Goal: Navigation & Orientation: Find specific page/section

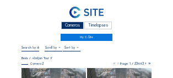
scroll to position [69, 0]
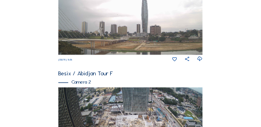
scroll to position [220, 0]
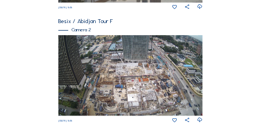
click at [108, 73] on img at bounding box center [130, 75] width 144 height 81
